Goal: Find specific page/section: Find specific page/section

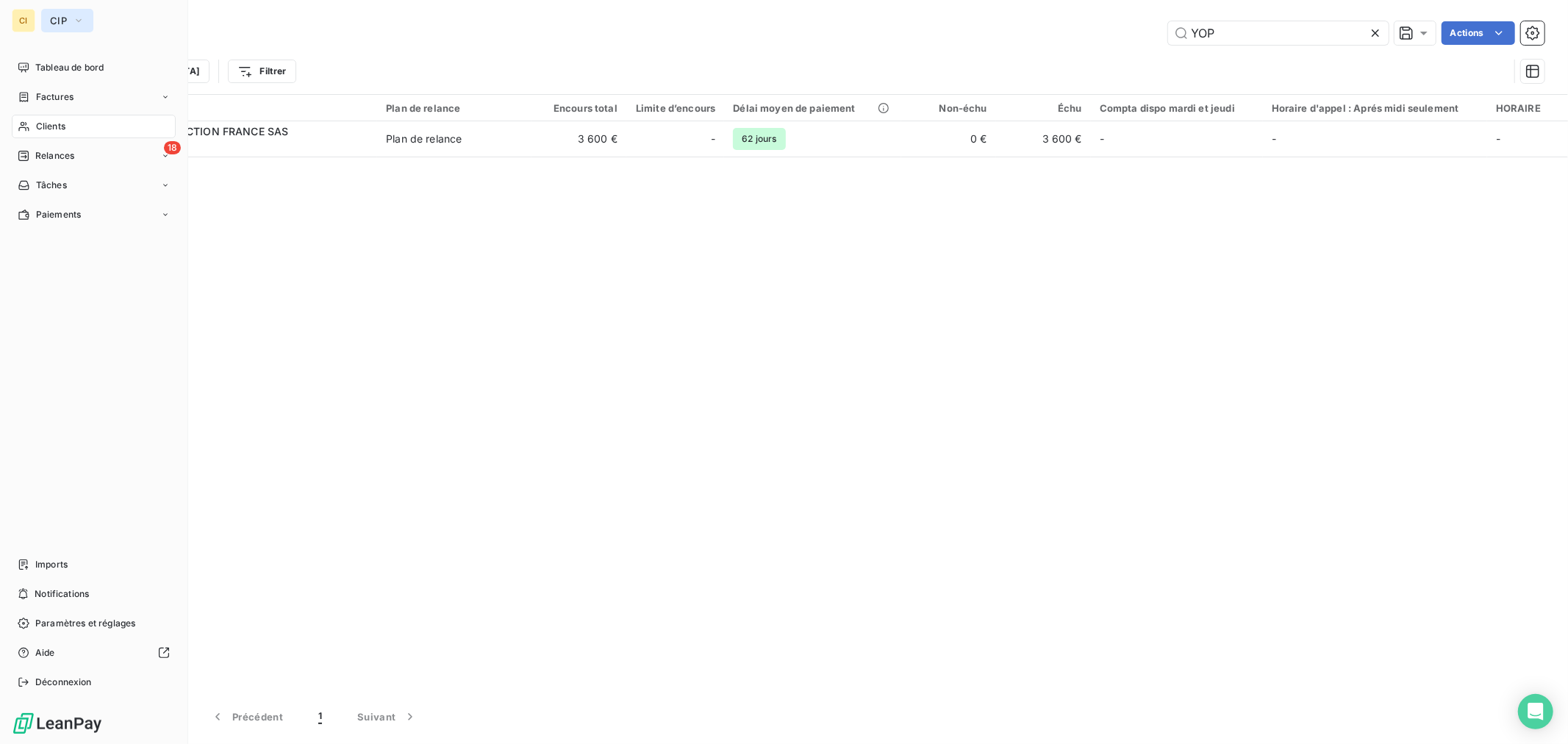
click at [68, 14] on button "CIP" at bounding box center [67, 20] width 52 height 23
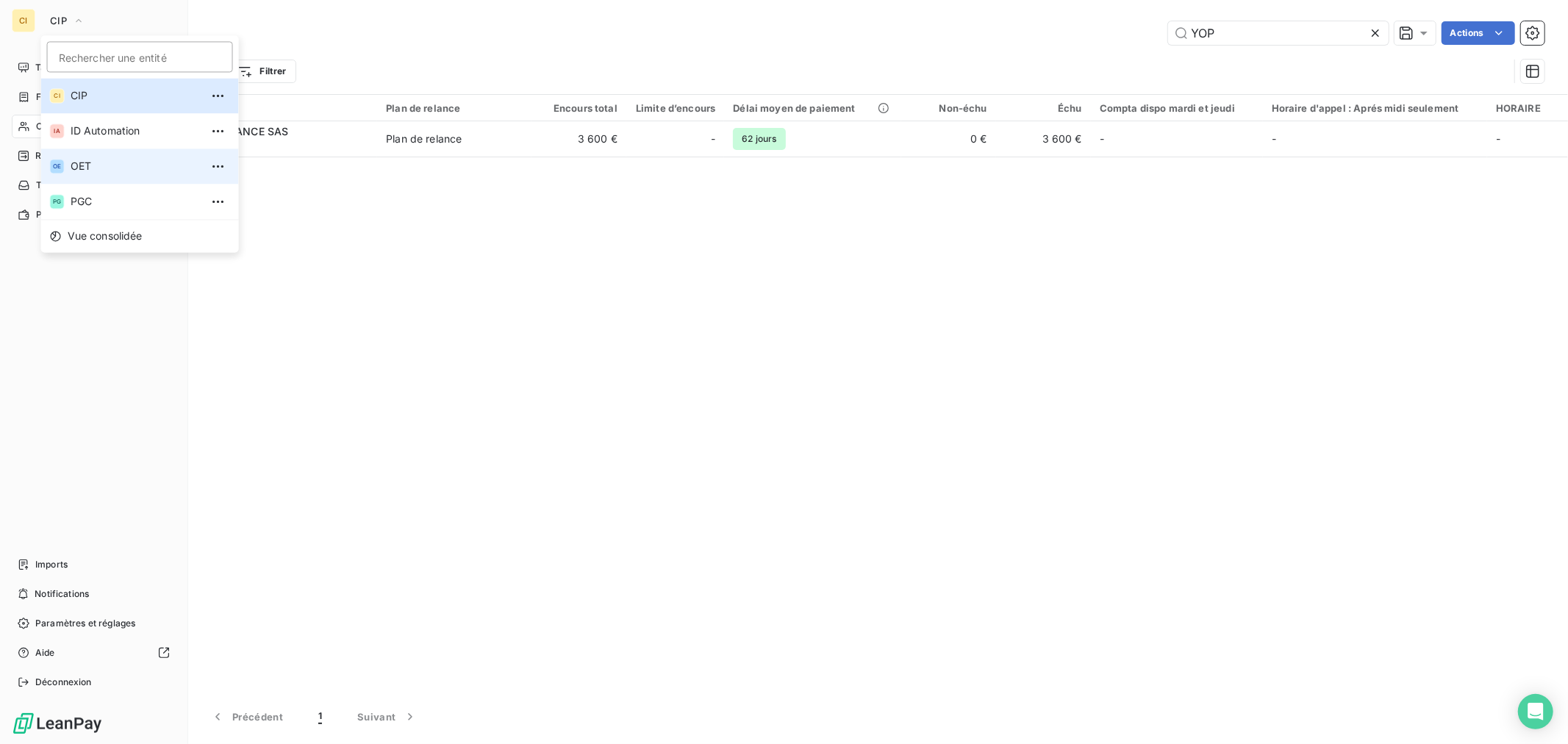
click at [78, 159] on span "OET" at bounding box center [136, 166] width 130 height 14
type input "[PERSON_NAME]"
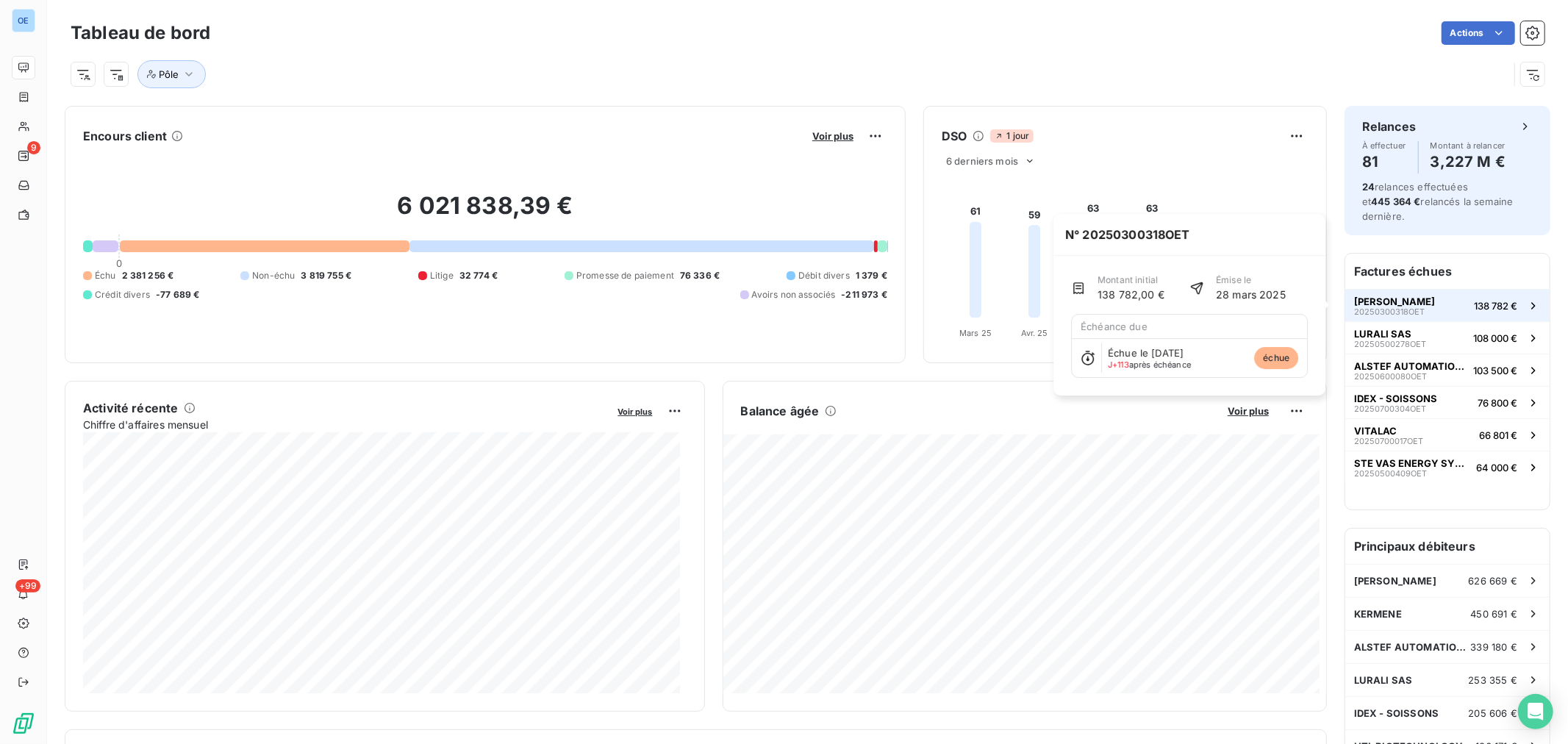
click at [1355, 305] on span "ALF SAHEL" at bounding box center [1395, 301] width 80 height 12
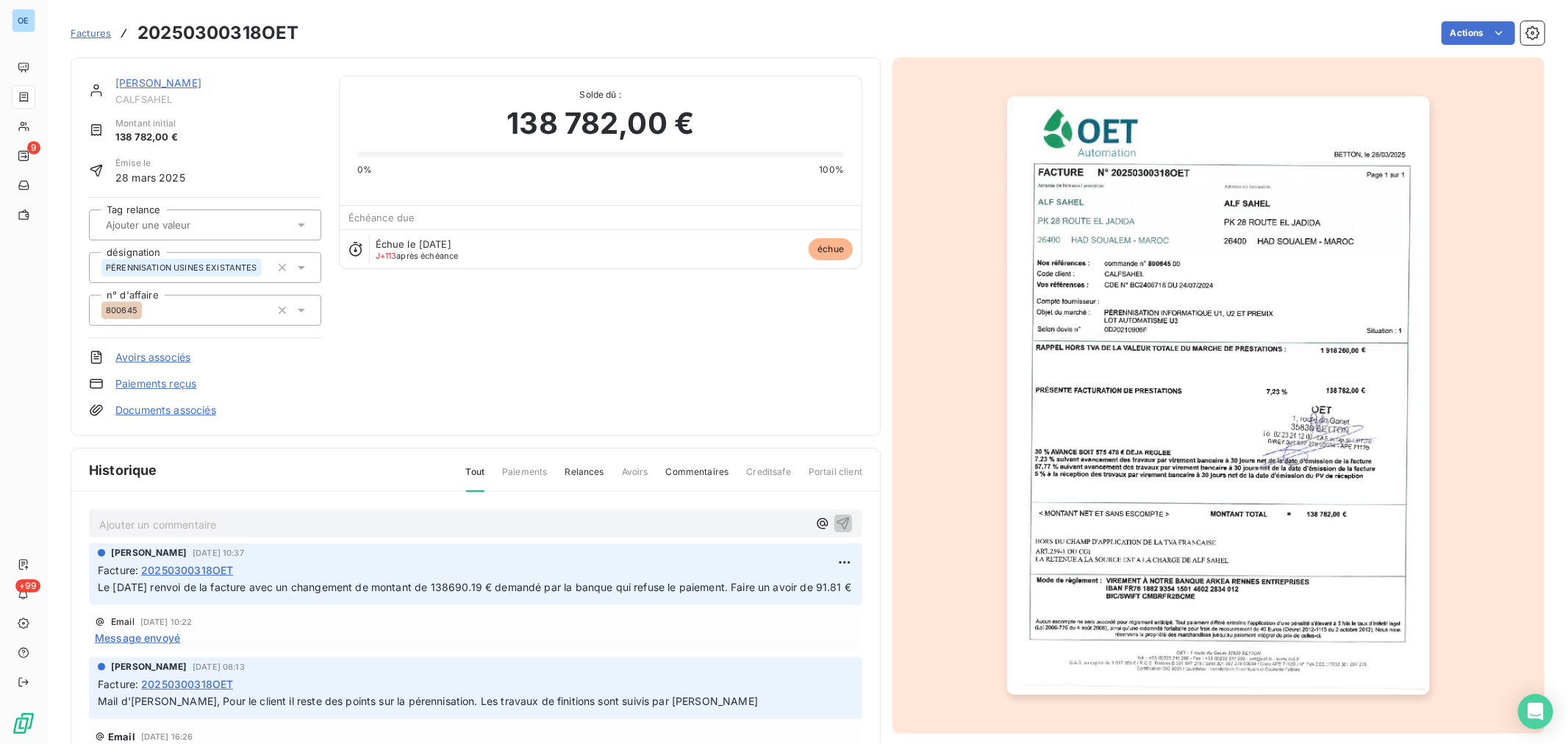
click at [167, 89] on link "ALF SAHEL" at bounding box center [158, 83] width 86 height 13
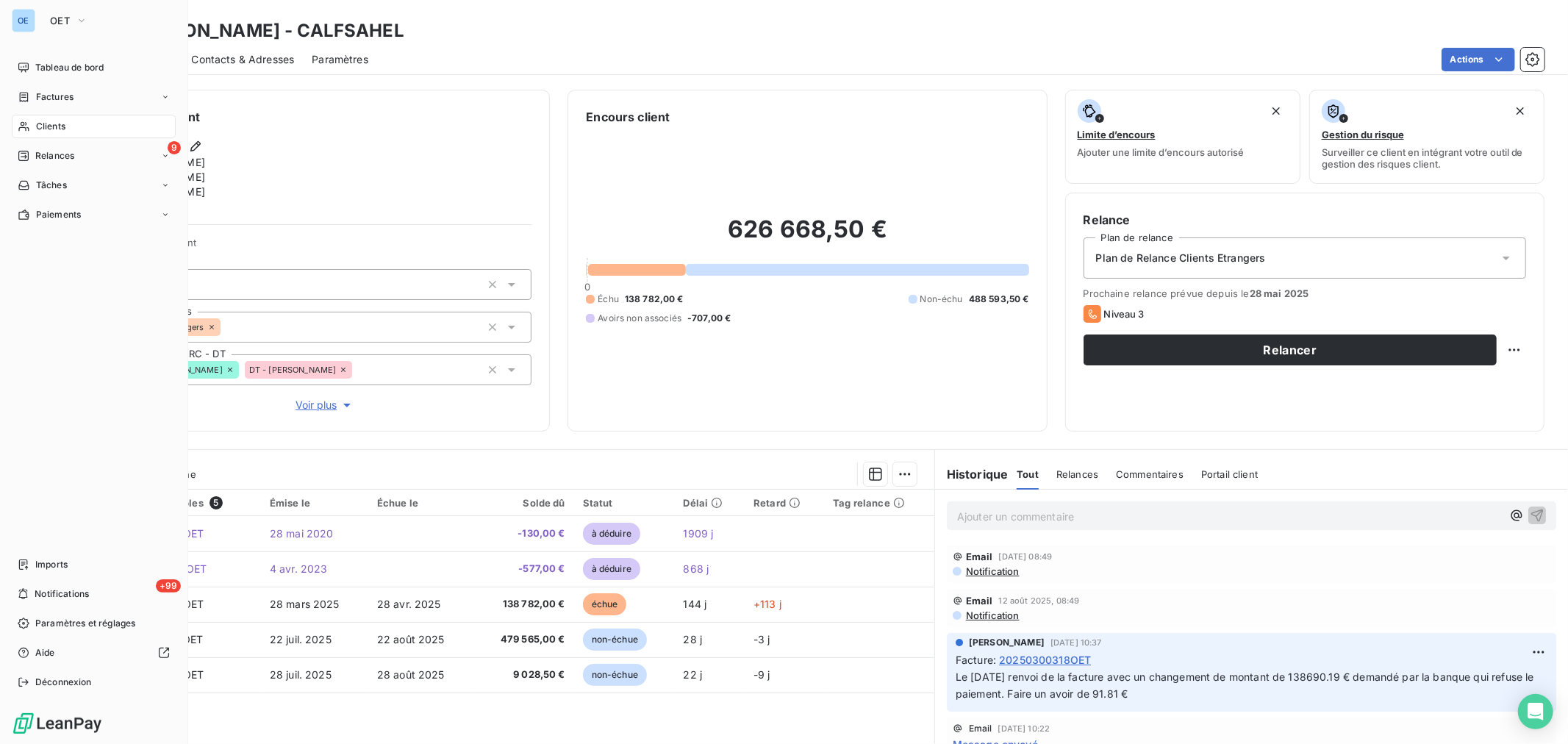
click at [33, 113] on nav "Tableau de bord Factures Clients 9 Relances Tâches Paiements" at bounding box center [94, 141] width 164 height 171
click at [54, 128] on span "Clients" at bounding box center [51, 126] width 30 height 13
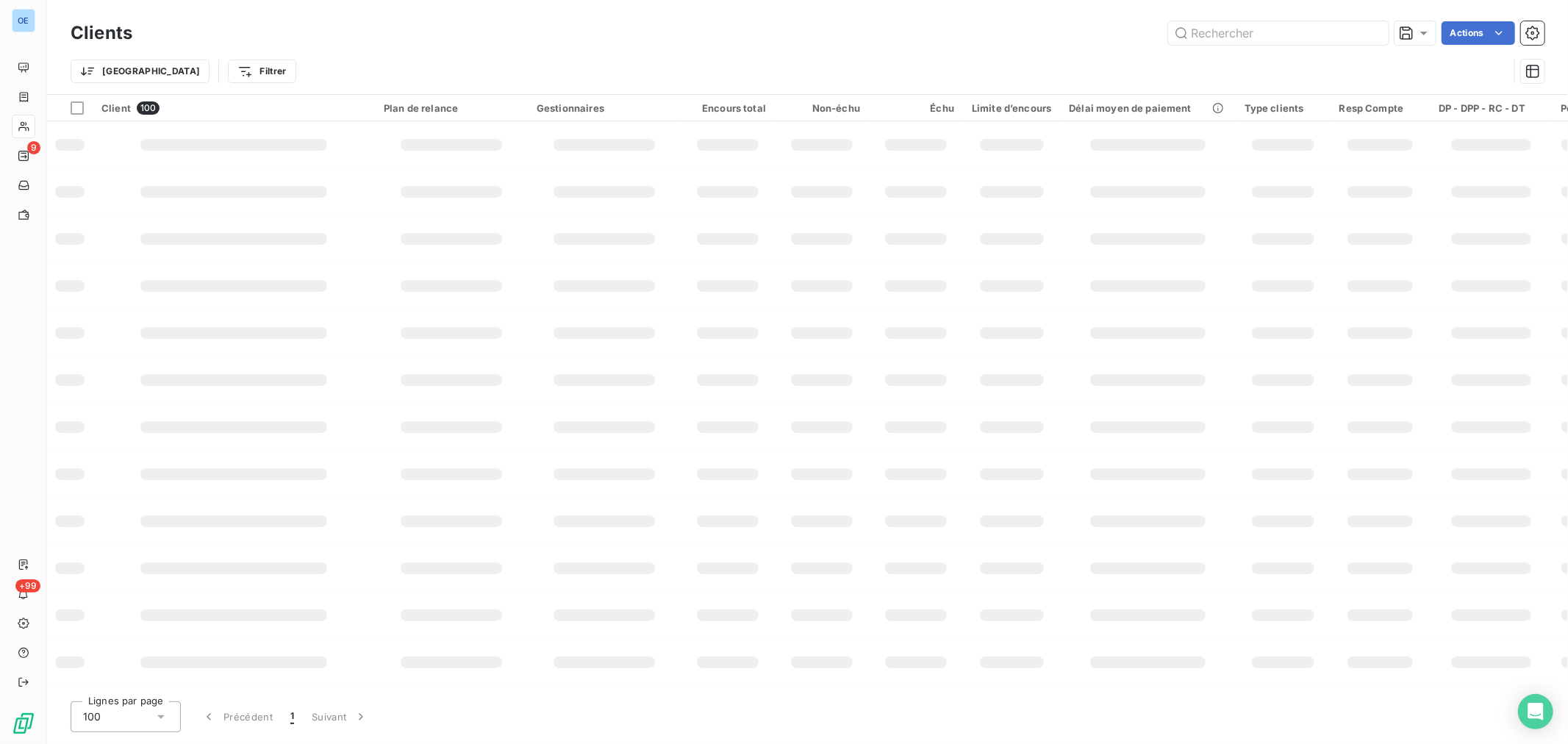
drag, startPoint x: 1108, startPoint y: 19, endPoint x: 1046, endPoint y: 2, distance: 64.3
click at [1083, 14] on div "Clients Actions Trier Filtrer" at bounding box center [807, 47] width 1521 height 94
type input "vitalac"
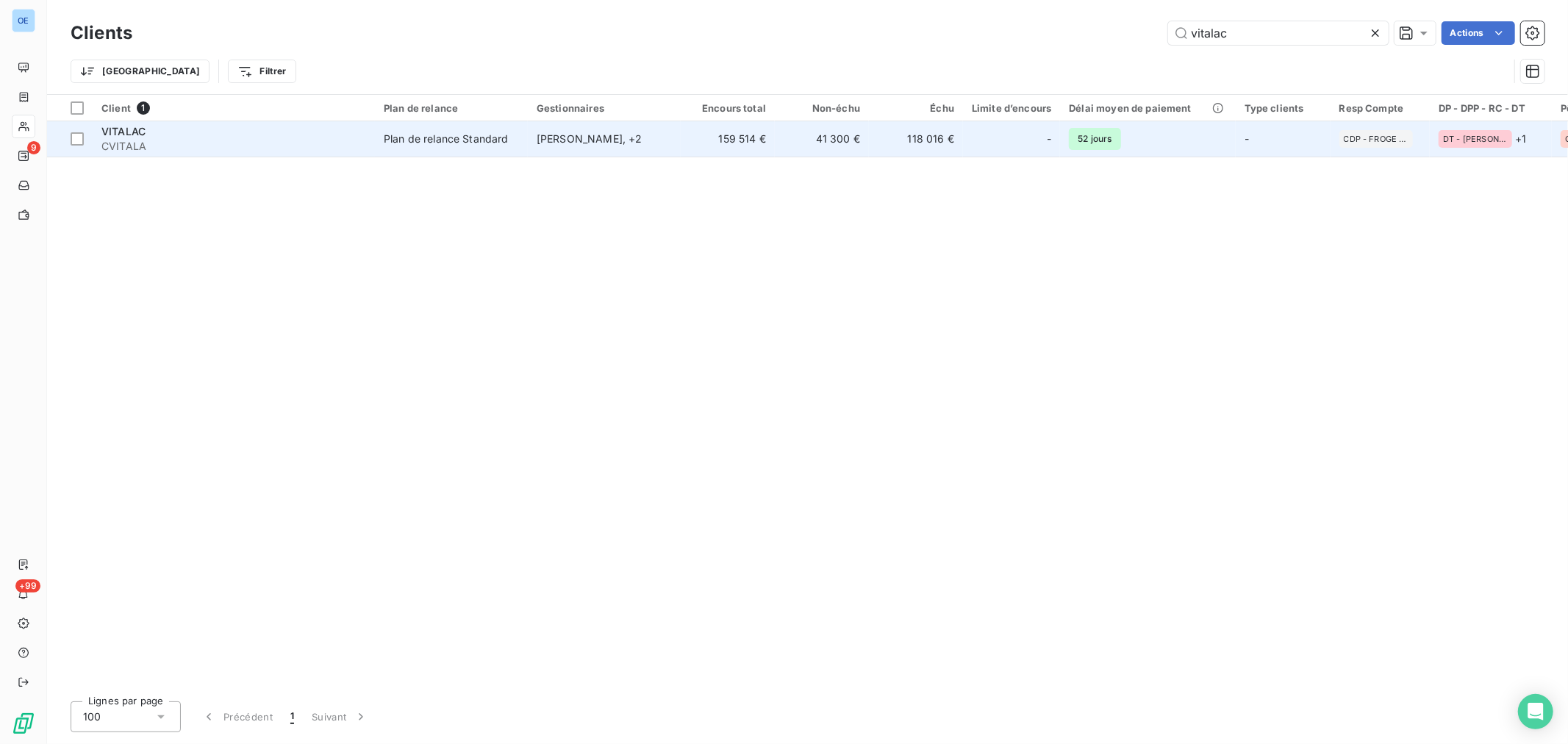
click at [888, 151] on td "118 016 €" at bounding box center [916, 139] width 94 height 35
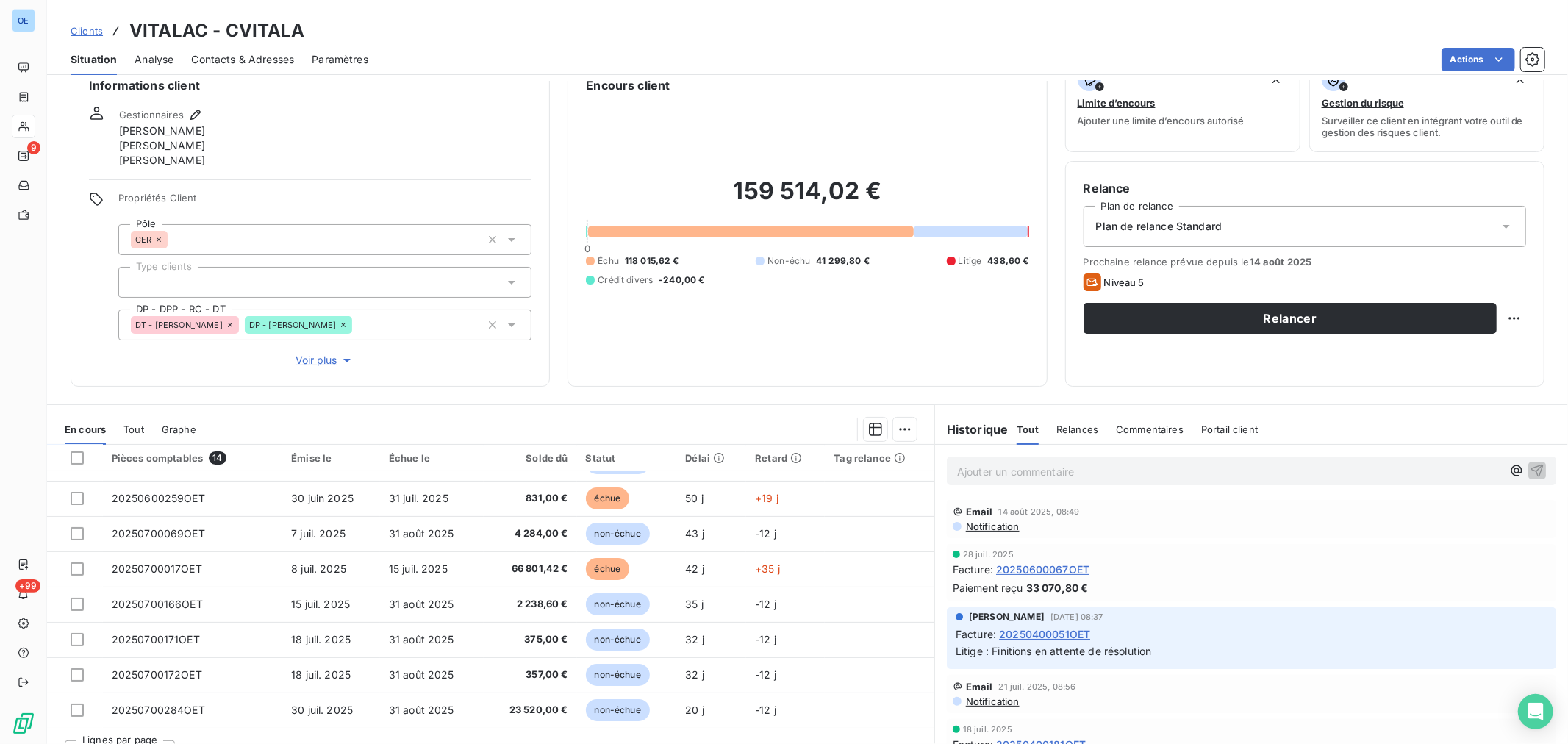
scroll to position [60, 0]
